Goal: Task Accomplishment & Management: Use online tool/utility

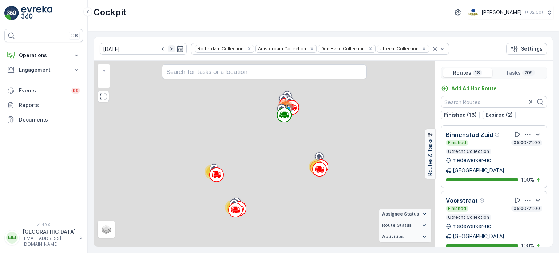
click at [168, 50] on icon "button" at bounding box center [171, 48] width 7 height 7
type input "[DATE]"
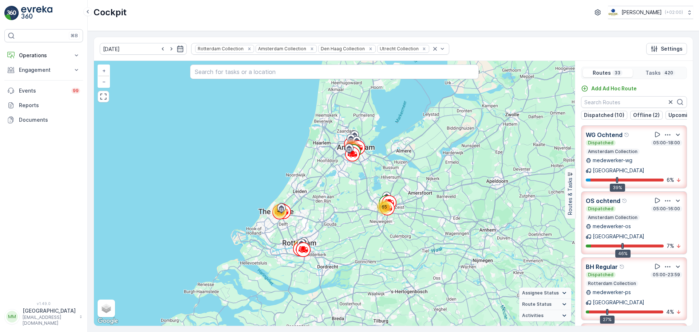
click at [35, 13] on img at bounding box center [36, 13] width 31 height 15
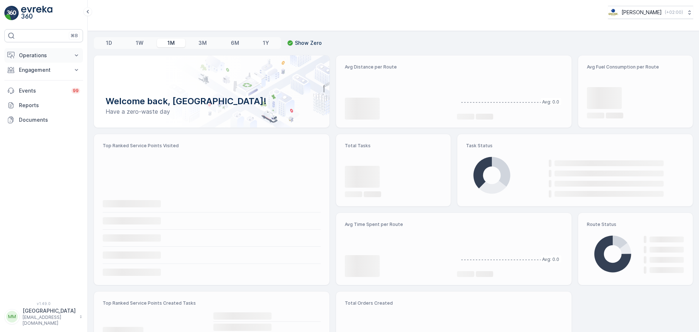
click at [46, 52] on p "Operations" at bounding box center [43, 55] width 49 height 7
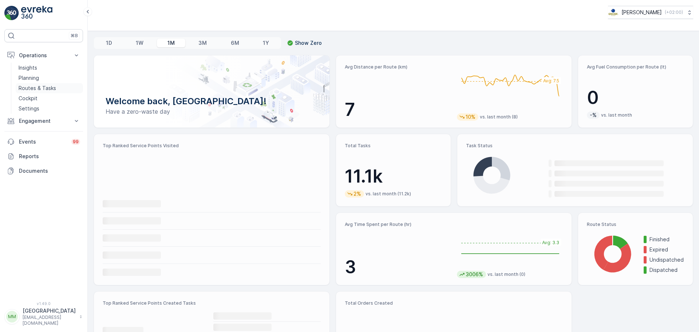
click at [40, 89] on p "Routes & Tasks" at bounding box center [37, 87] width 37 height 7
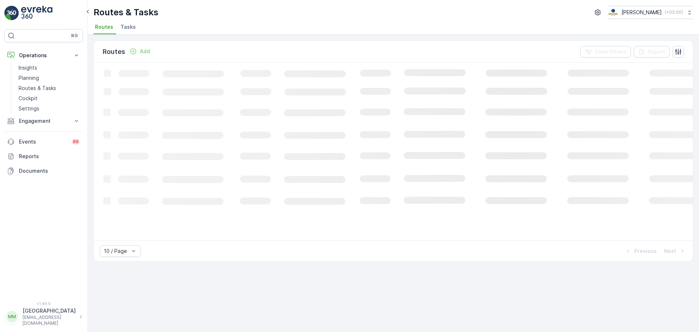
click at [134, 28] on li "Tasks" at bounding box center [129, 28] width 20 height 12
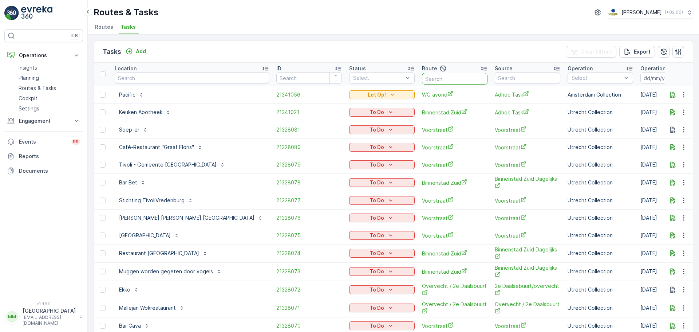
click at [422, 78] on input "text" at bounding box center [455, 79] width 66 height 12
type input "oost"
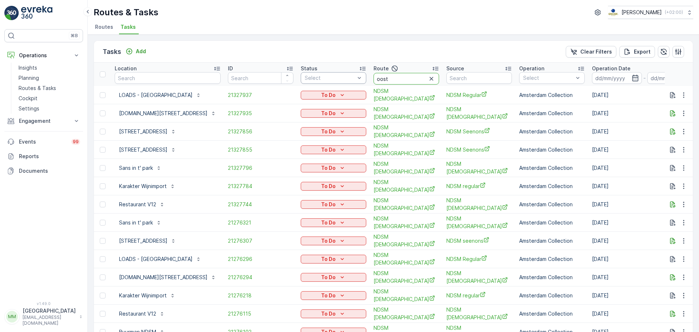
drag, startPoint x: 398, startPoint y: 80, endPoint x: 348, endPoint y: 80, distance: 50.2
click at [340, 84] on tr "Location ID Status Select Route oost Source Operation Select Operation Date - D…" at bounding box center [675, 74] width 1163 height 23
type input "OM"
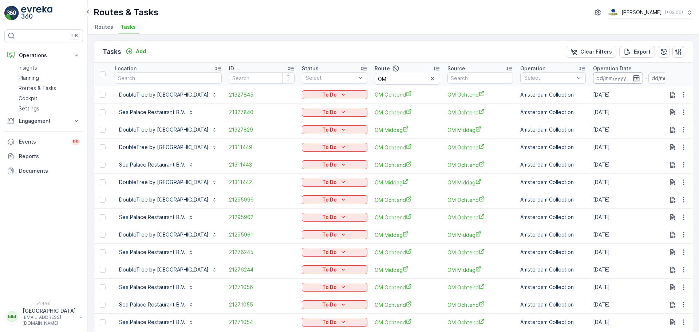
click at [643, 83] on input at bounding box center [618, 78] width 50 height 12
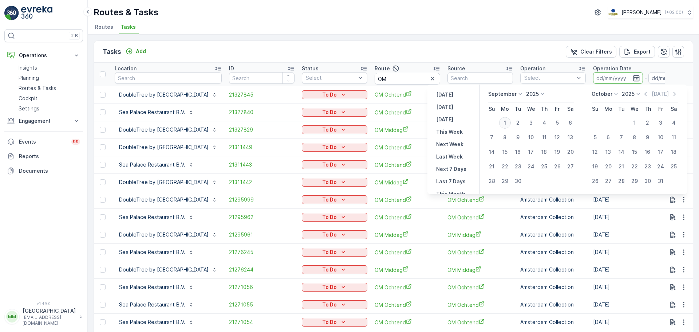
click at [506, 123] on div "1" at bounding box center [505, 123] width 12 height 12
type input "[DATE]"
click at [506, 123] on div "1" at bounding box center [505, 123] width 12 height 12
type input "[DATE]"
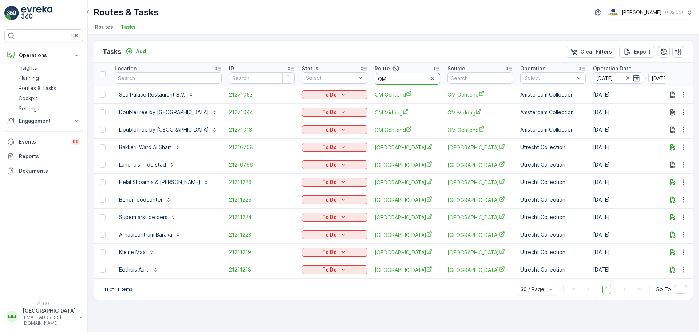
drag, startPoint x: 444, startPoint y: 78, endPoint x: 370, endPoint y: 53, distance: 77.8
click at [370, 53] on div "Tasks Add Clear Filters Export Location ID Status Select Route OM Source Operat…" at bounding box center [393, 169] width 599 height 259
type input "cs r"
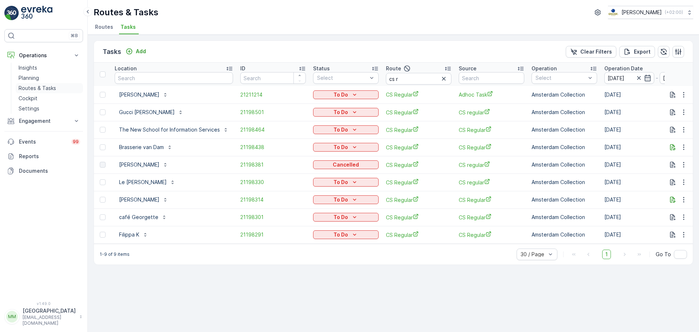
click at [51, 87] on p "Routes & Tasks" at bounding box center [37, 87] width 37 height 7
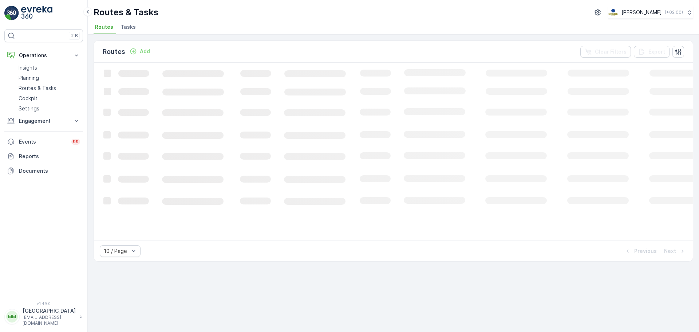
click at [132, 30] on span "Tasks" at bounding box center [127, 26] width 15 height 7
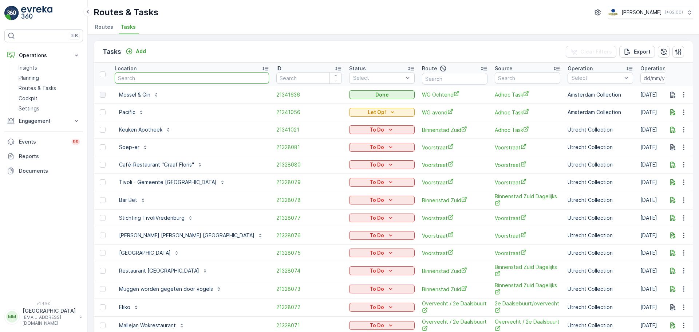
click at [178, 78] on input "text" at bounding box center [192, 78] width 154 height 12
type input "stromma"
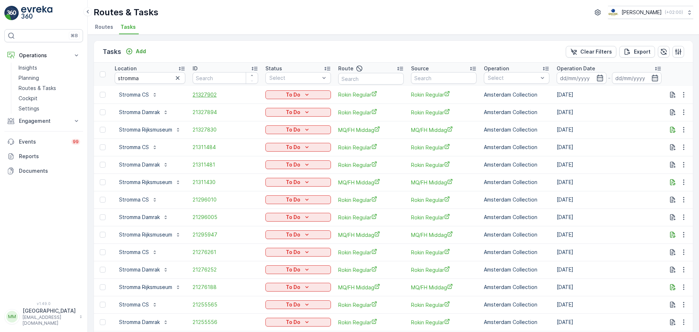
click at [210, 96] on span "21327902" at bounding box center [226, 94] width 66 height 7
click at [200, 113] on span "21327894" at bounding box center [226, 111] width 66 height 7
click at [207, 130] on span "21327830" at bounding box center [226, 129] width 66 height 7
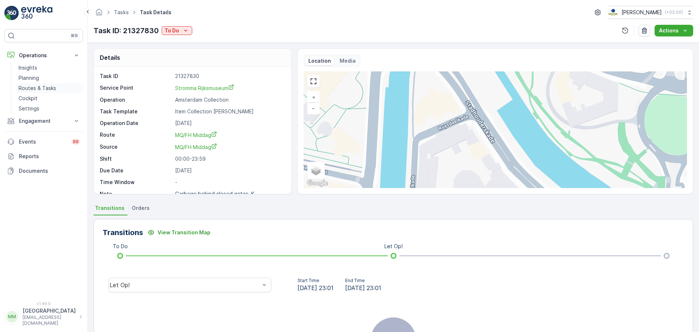
click at [55, 86] on link "Routes & Tasks" at bounding box center [49, 88] width 67 height 10
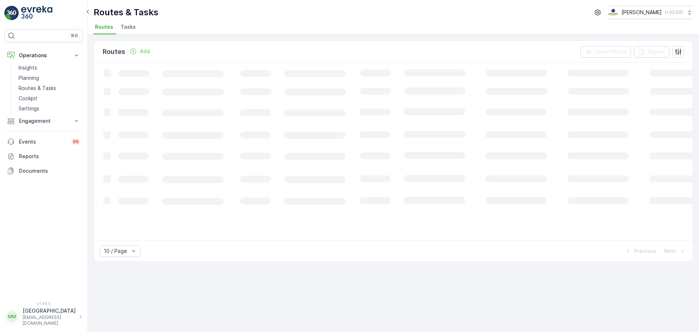
click at [126, 28] on span "Tasks" at bounding box center [127, 26] width 15 height 7
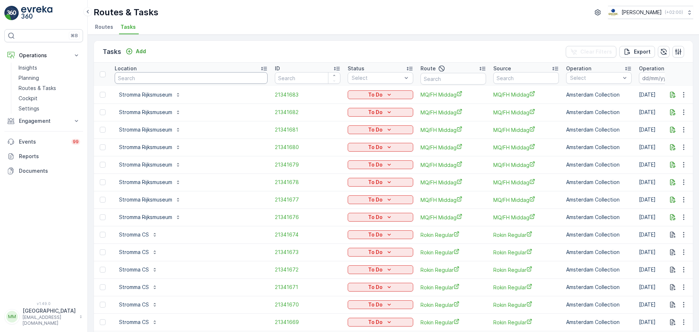
click at [155, 77] on input "text" at bounding box center [191, 78] width 153 height 12
type input "stads"
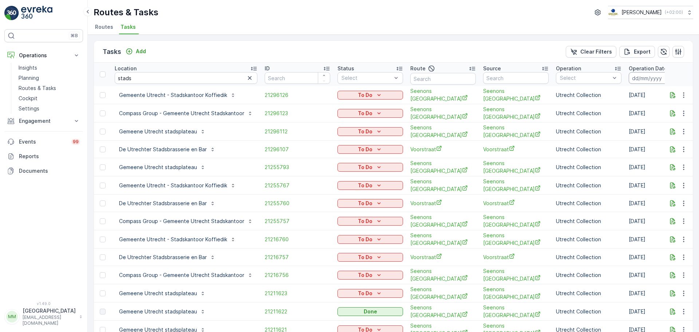
click at [651, 78] on input at bounding box center [653, 78] width 50 height 12
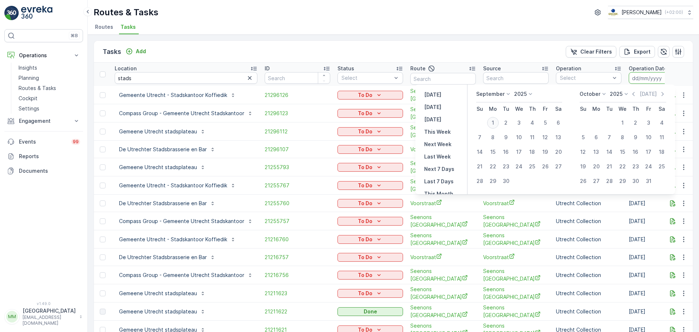
click at [497, 121] on div "1" at bounding box center [493, 123] width 12 height 12
type input "[DATE]"
click at [497, 121] on div "1" at bounding box center [493, 123] width 12 height 12
type input "[DATE]"
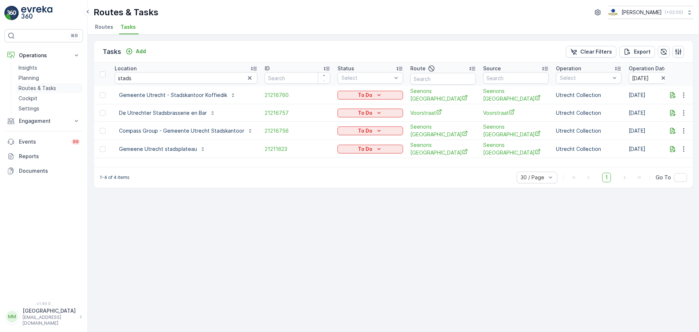
click at [45, 85] on p "Routes & Tasks" at bounding box center [37, 87] width 37 height 7
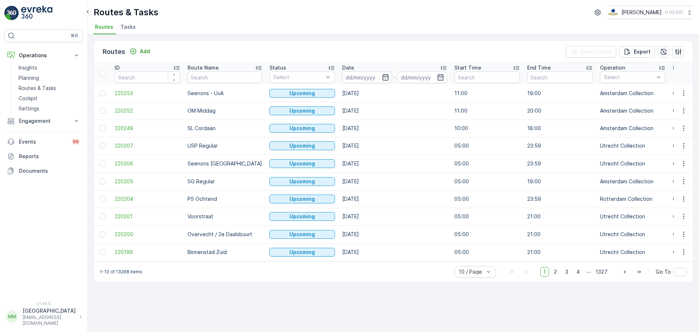
click at [132, 29] on span "Tasks" at bounding box center [127, 26] width 15 height 7
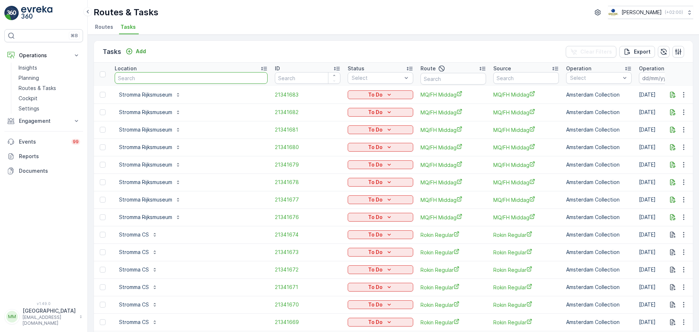
click at [165, 77] on input "text" at bounding box center [191, 78] width 153 height 12
type input "hoge"
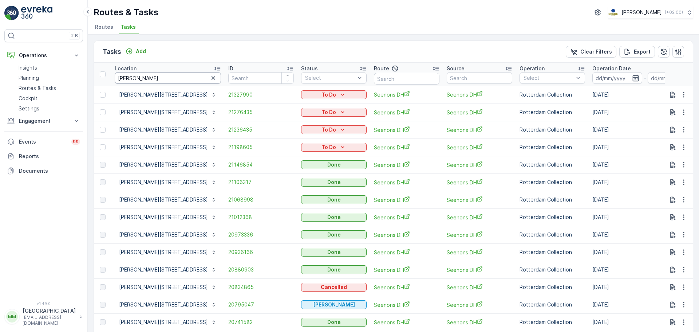
click at [150, 80] on input "hoge" at bounding box center [168, 78] width 106 height 12
type input "h"
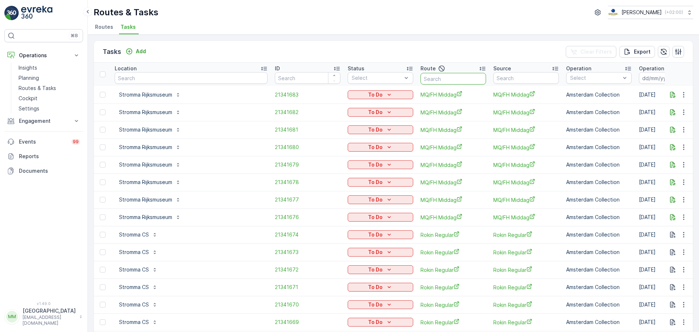
click at [420, 78] on input "text" at bounding box center [453, 79] width 66 height 12
type input "usp"
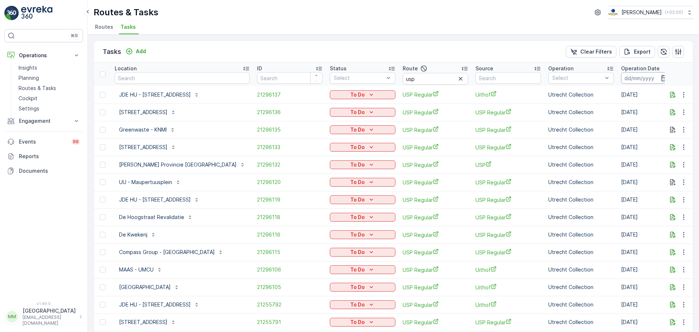
click at [621, 82] on input at bounding box center [646, 78] width 50 height 12
click at [145, 77] on input "text" at bounding box center [182, 78] width 135 height 12
type input "heide"
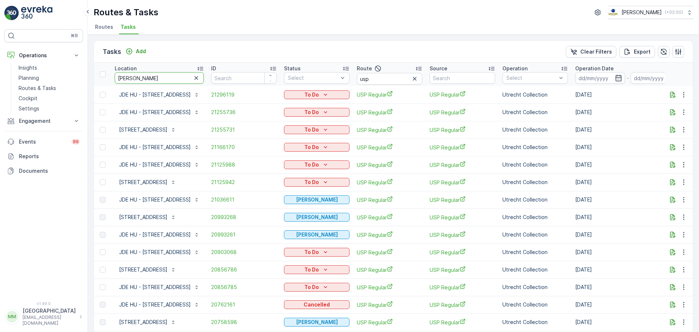
drag, startPoint x: 164, startPoint y: 80, endPoint x: 96, endPoint y: 80, distance: 67.3
click at [96, 80] on tr "Location heide ID Status Select Route usp Source Operation Select Operation Dat…" at bounding box center [667, 74] width 1146 height 23
type input "van kerk"
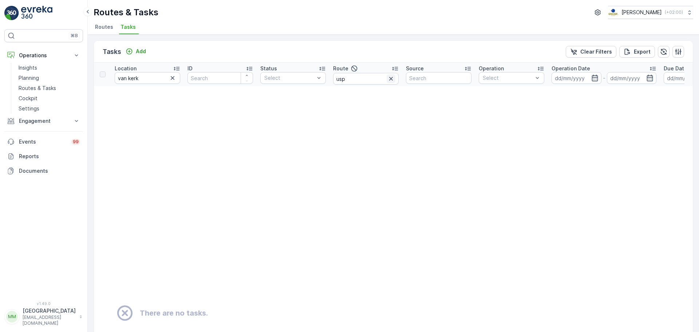
click at [392, 78] on icon "button" at bounding box center [390, 78] width 7 height 7
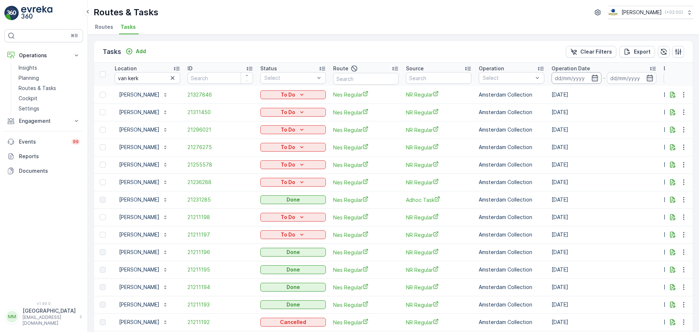
click at [574, 83] on input at bounding box center [576, 78] width 50 height 12
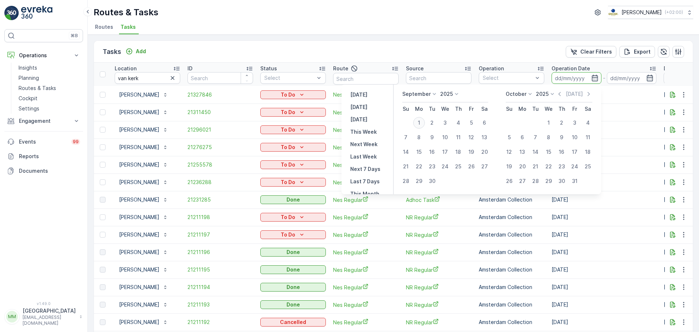
click at [421, 123] on div "1" at bounding box center [419, 123] width 12 height 12
type input "[DATE]"
click at [421, 123] on div "1" at bounding box center [419, 123] width 12 height 12
type input "[DATE]"
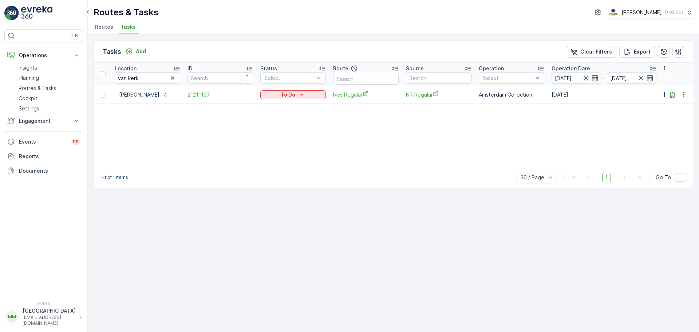
click at [585, 78] on icon "button" at bounding box center [585, 77] width 7 height 7
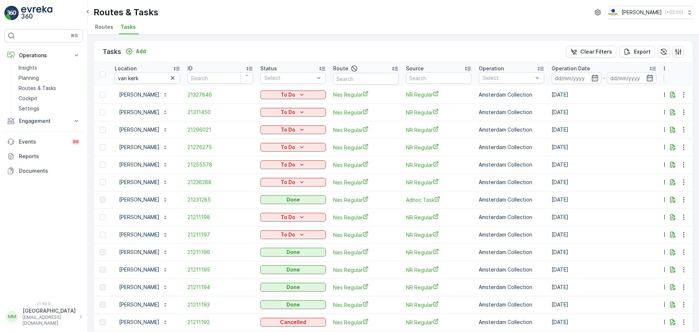
click at [203, 230] on td "21211197" at bounding box center [220, 234] width 73 height 17
click at [203, 232] on span "21211197" at bounding box center [220, 234] width 66 height 7
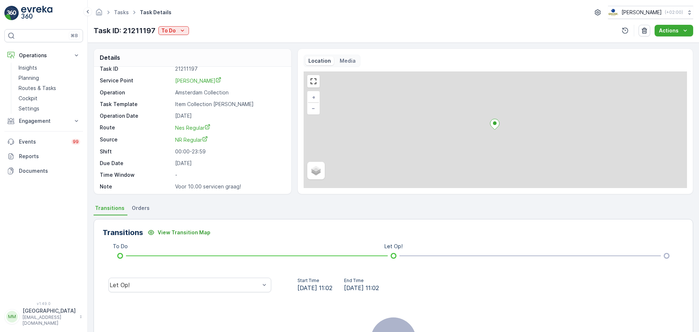
scroll to position [9, 0]
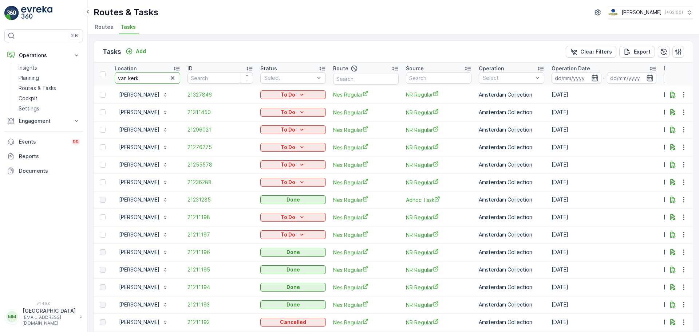
drag, startPoint x: 163, startPoint y: 82, endPoint x: 98, endPoint y: 71, distance: 65.8
click at [98, 71] on tr "Location van kerk ID Status Select Route Source Operation Select Operation Date…" at bounding box center [655, 74] width 1123 height 23
type input "weesper"
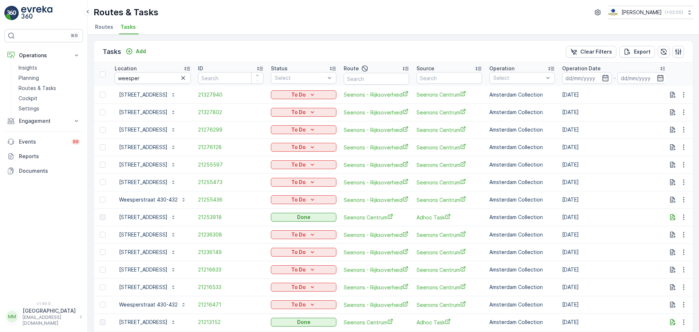
click at [205, 99] on td "21327940" at bounding box center [230, 94] width 73 height 17
click at [207, 94] on span "21327940" at bounding box center [231, 94] width 66 height 7
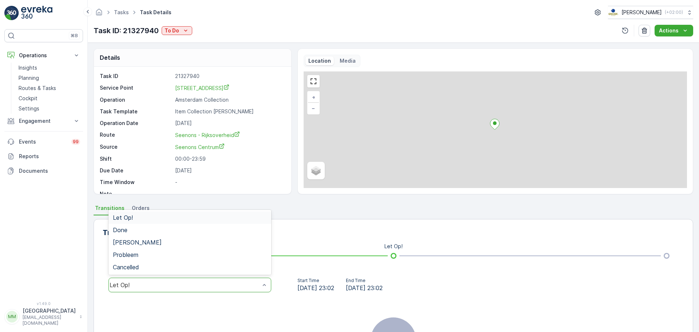
click at [174, 279] on div "Let Op!" at bounding box center [189, 284] width 163 height 15
click at [119, 233] on div "Done" at bounding box center [189, 229] width 163 height 12
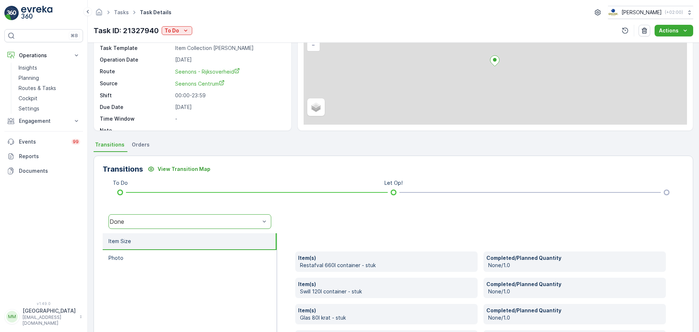
scroll to position [175, 0]
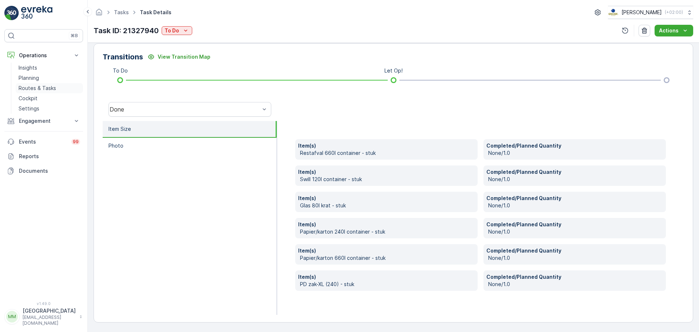
click at [37, 87] on p "Routes & Tasks" at bounding box center [37, 87] width 37 height 7
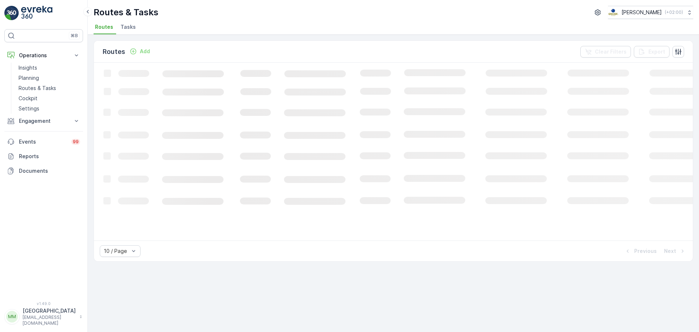
click at [128, 29] on span "Tasks" at bounding box center [127, 26] width 15 height 7
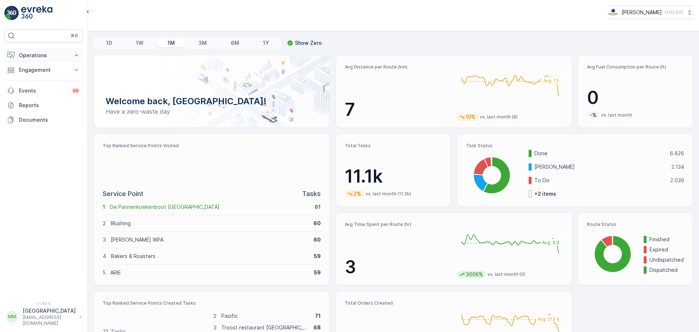
click at [35, 55] on p "Operations" at bounding box center [43, 55] width 49 height 7
click at [43, 86] on p "Routes & Tasks" at bounding box center [37, 87] width 37 height 7
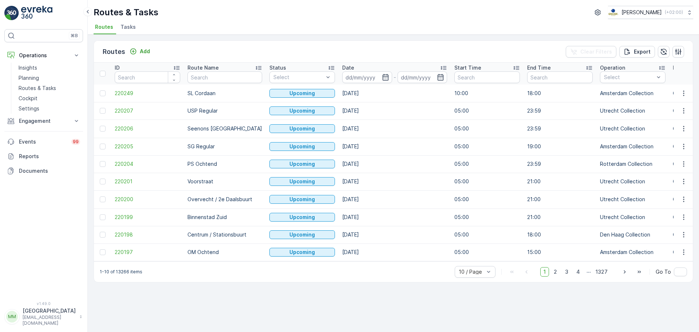
click at [135, 28] on li "Tasks" at bounding box center [129, 28] width 20 height 12
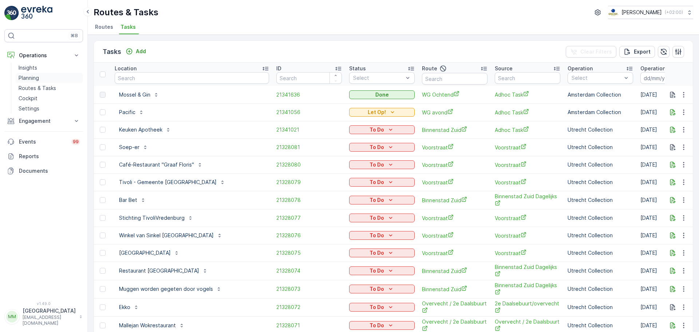
click at [33, 78] on p "Planning" at bounding box center [29, 77] width 20 height 7
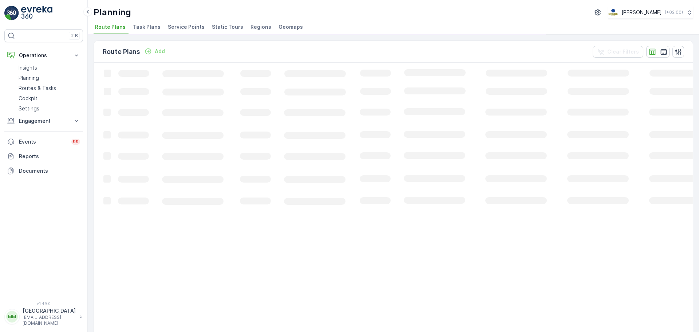
click at [145, 21] on div "Planning Oscar Circulair ( +02:00 ) Route Plans Task Plans Service Points Stati…" at bounding box center [393, 17] width 611 height 35
click at [148, 27] on span "Task Plans" at bounding box center [147, 26] width 28 height 7
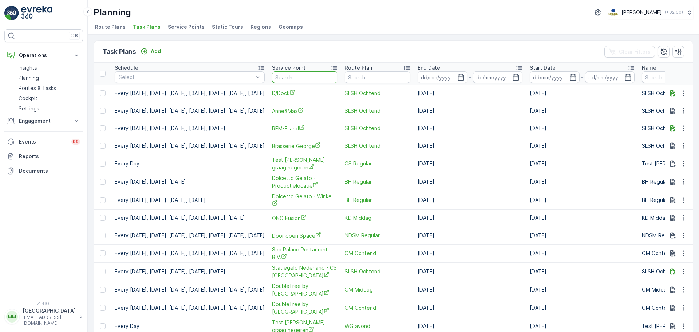
click at [330, 79] on input "text" at bounding box center [305, 77] width 66 height 12
type input "stromm"
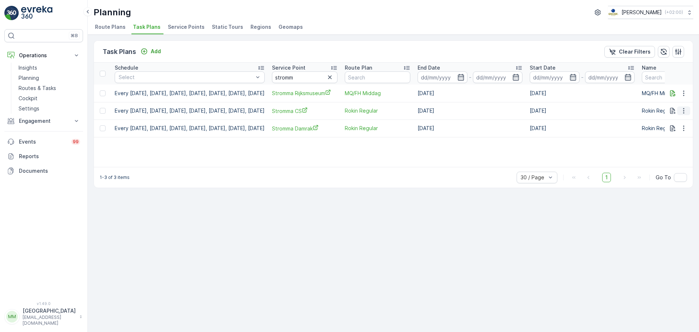
click at [683, 113] on icon "button" at bounding box center [683, 110] width 7 height 7
click at [674, 132] on span "Edit Task Plan" at bounding box center [671, 131] width 34 height 7
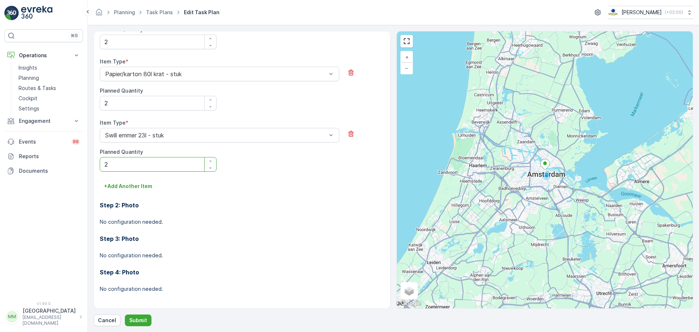
scroll to position [447, 0]
click at [129, 180] on button "+ Add Another Item" at bounding box center [128, 184] width 57 height 12
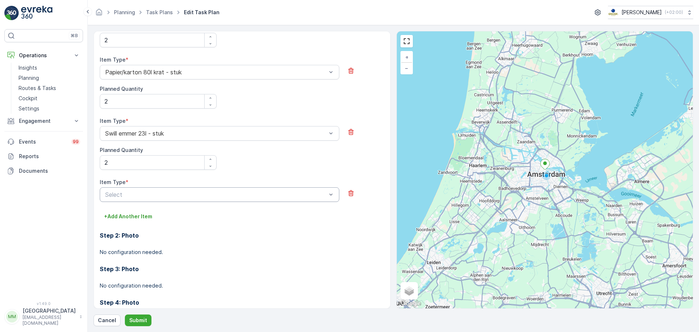
click at [168, 188] on div "Select" at bounding box center [219, 194] width 239 height 15
type input "jerry"
click at [136, 216] on div "Pastic jerrycan of fust los item - stuk" at bounding box center [219, 212] width 239 height 12
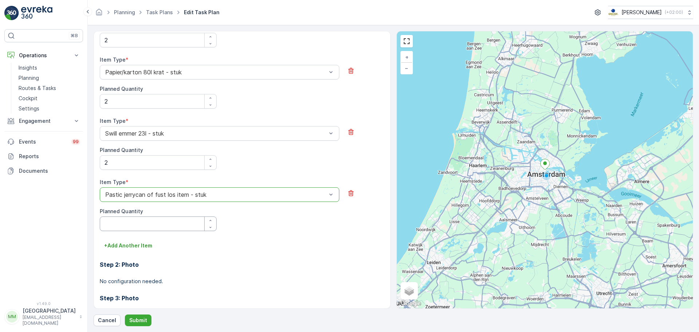
click at [125, 222] on Quantity "Planned Quantity" at bounding box center [158, 223] width 117 height 15
type Quantity "1"
click at [135, 316] on button "Submit" at bounding box center [138, 320] width 27 height 12
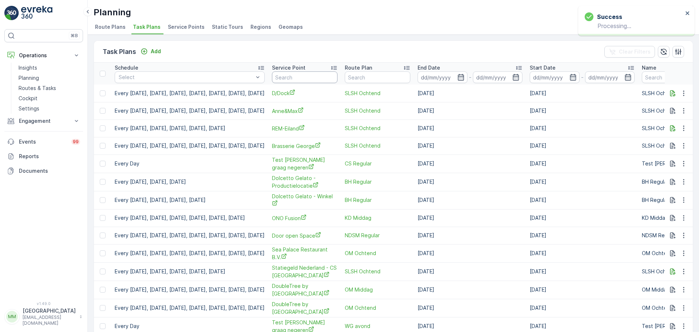
click at [328, 76] on input "text" at bounding box center [305, 77] width 66 height 12
type input "stromma"
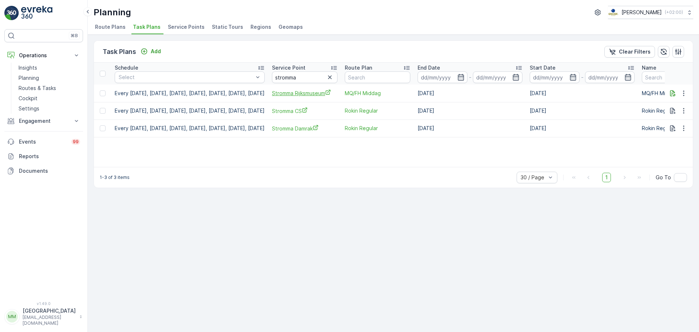
click at [317, 95] on span "Stromma Rijksmuseum" at bounding box center [305, 93] width 66 height 8
click at [681, 96] on icon "button" at bounding box center [683, 93] width 7 height 7
click at [678, 115] on span "Edit Task Plan" at bounding box center [671, 114] width 34 height 7
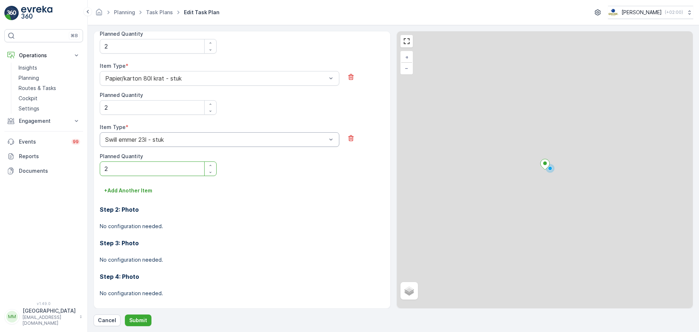
scroll to position [607, 0]
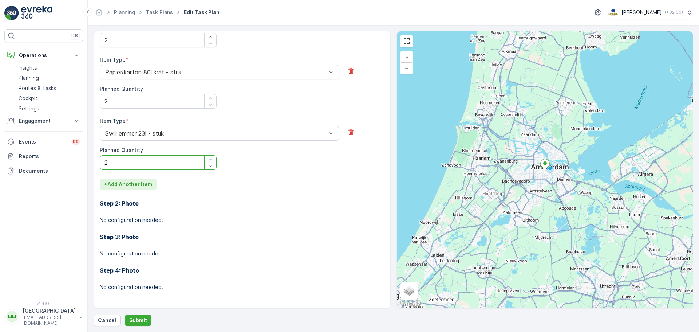
click at [144, 187] on p "+ Add Another Item" at bounding box center [128, 184] width 48 height 7
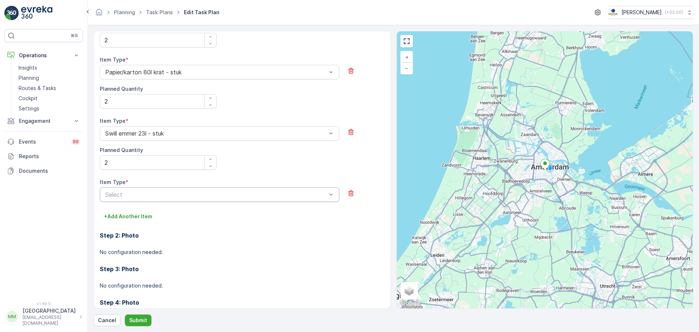
click at [147, 190] on div "Select" at bounding box center [219, 194] width 239 height 15
type input "jerry"
click at [168, 213] on span "Pastic jerrycan of fust los item - stuk" at bounding box center [154, 212] width 101 height 7
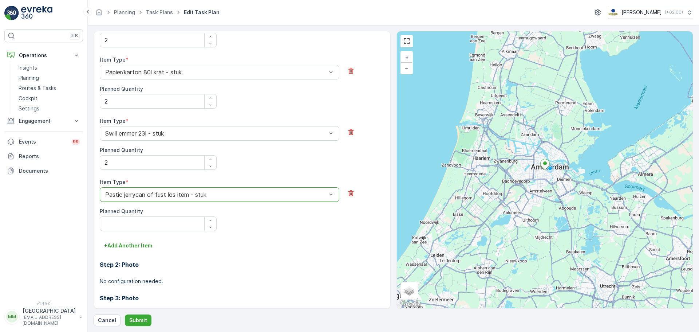
click at [168, 211] on div "Planned Quantity" at bounding box center [158, 210] width 117 height 7
click at [158, 226] on Quantity "Planned Quantity" at bounding box center [158, 223] width 117 height 15
type Quantity "1"
click at [135, 317] on p "Submit" at bounding box center [138, 319] width 18 height 7
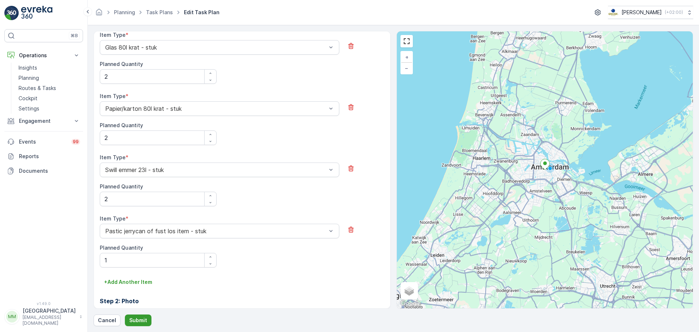
scroll to position [644, 0]
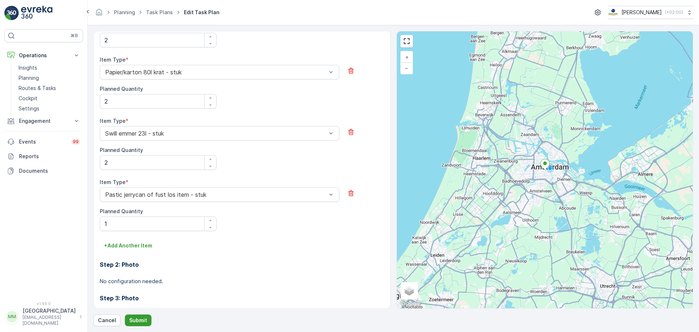
click at [145, 324] on button "Submit" at bounding box center [138, 320] width 27 height 12
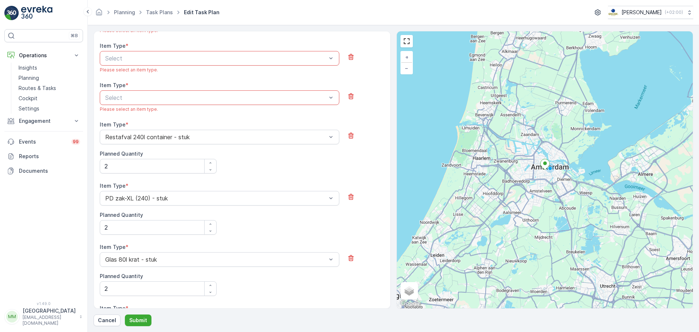
scroll to position [243, 0]
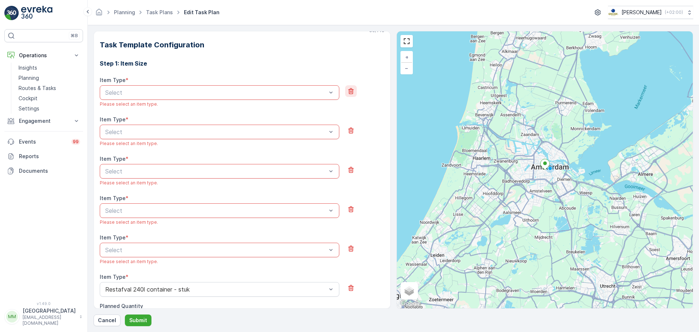
click at [348, 87] on icon "button" at bounding box center [350, 90] width 7 height 7
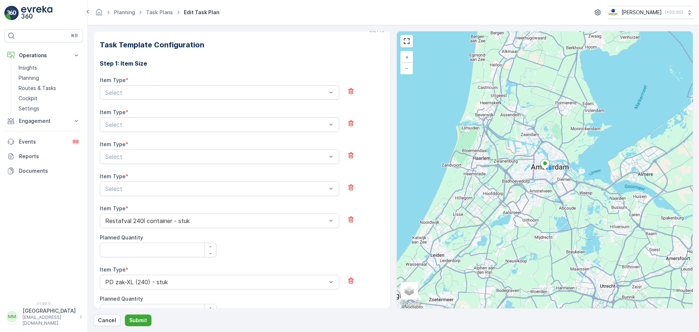
click at [348, 87] on icon "button" at bounding box center [350, 90] width 7 height 7
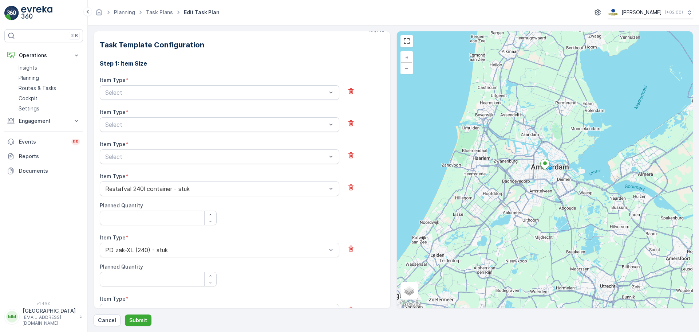
click at [348, 87] on icon "button" at bounding box center [350, 90] width 7 height 7
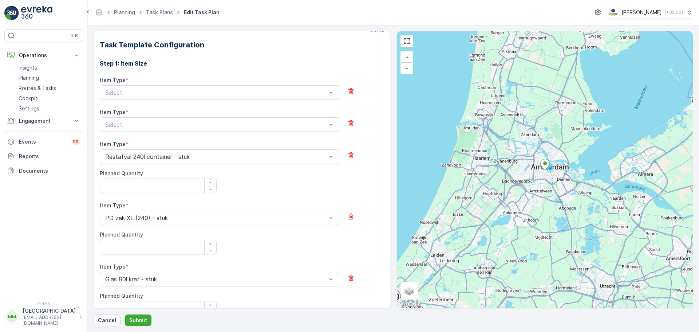
click at [348, 87] on icon "button" at bounding box center [350, 90] width 7 height 7
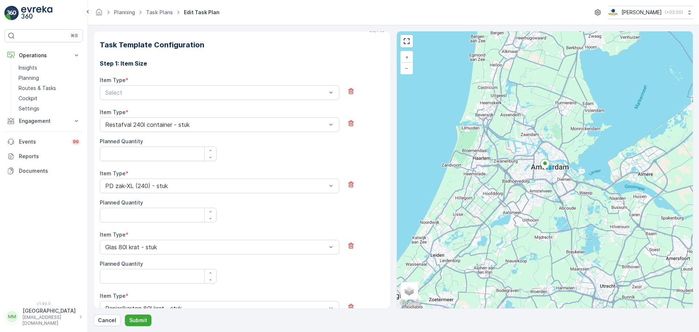
click at [348, 87] on icon "button" at bounding box center [350, 90] width 7 height 7
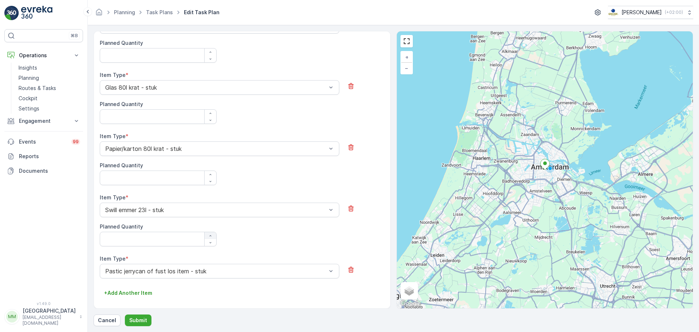
scroll to position [261, 0]
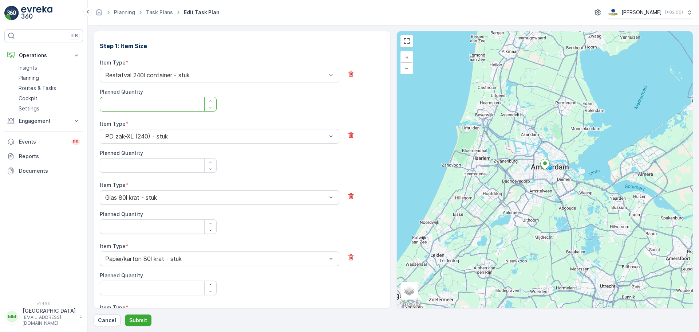
click at [166, 103] on Quantity "Planned Quantity" at bounding box center [158, 104] width 117 height 15
type Quantity "1"
click at [128, 170] on Quantity "Planned Quantity" at bounding box center [158, 165] width 117 height 15
type Quantity "1"
click at [136, 222] on Quantity "Planned Quantity" at bounding box center [158, 226] width 117 height 15
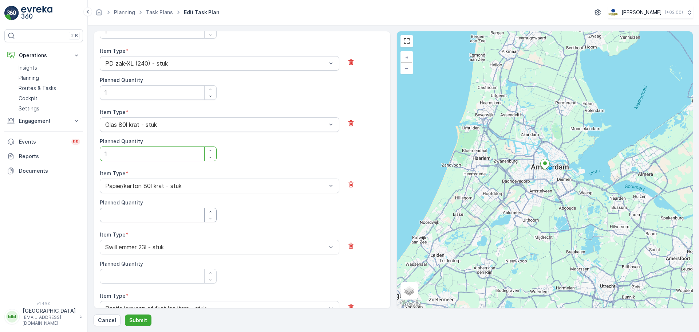
type Quantity "1"
click at [135, 214] on Quantity "Planned Quantity" at bounding box center [158, 214] width 117 height 15
type Quantity "1"
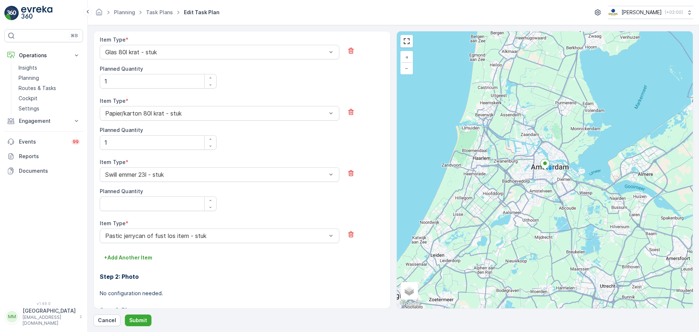
scroll to position [407, 0]
click at [133, 207] on Quantity "Planned Quantity" at bounding box center [158, 203] width 117 height 15
type Quantity "1"
click at [143, 322] on p "Submit" at bounding box center [138, 319] width 18 height 7
click at [251, 237] on div at bounding box center [215, 235] width 223 height 7
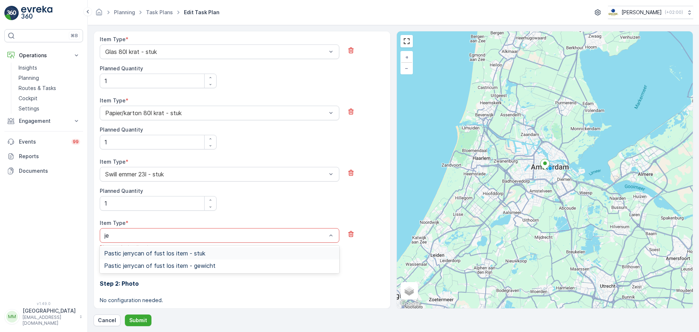
scroll to position [0, 0]
type input "jerry"
click at [213, 256] on div "Pastic jerrycan of fust los item - stuk" at bounding box center [219, 253] width 231 height 7
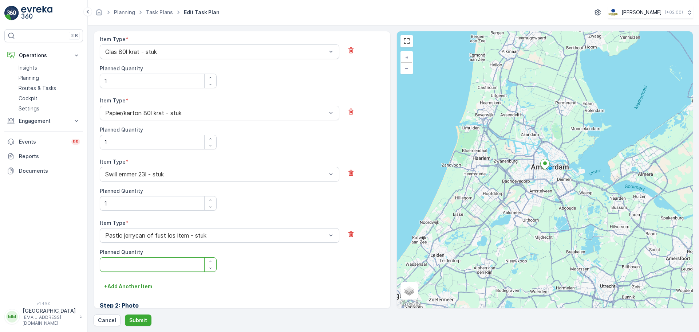
click at [160, 263] on Quantity "Planned Quantity" at bounding box center [158, 264] width 117 height 15
type Quantity "1"
click at [135, 323] on p "Submit" at bounding box center [138, 319] width 18 height 7
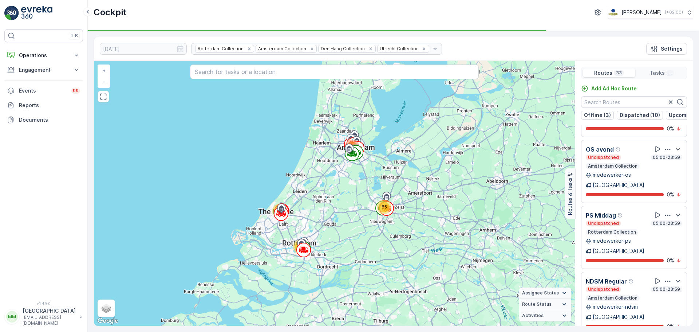
scroll to position [1528, 0]
